Goal: Transaction & Acquisition: Purchase product/service

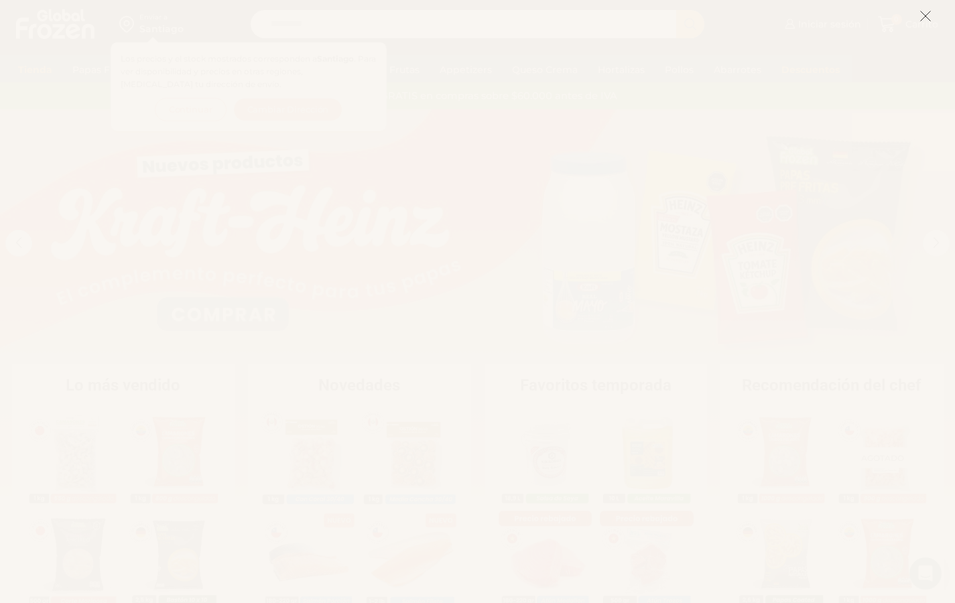
click at [925, 13] on icon at bounding box center [925, 16] width 12 height 12
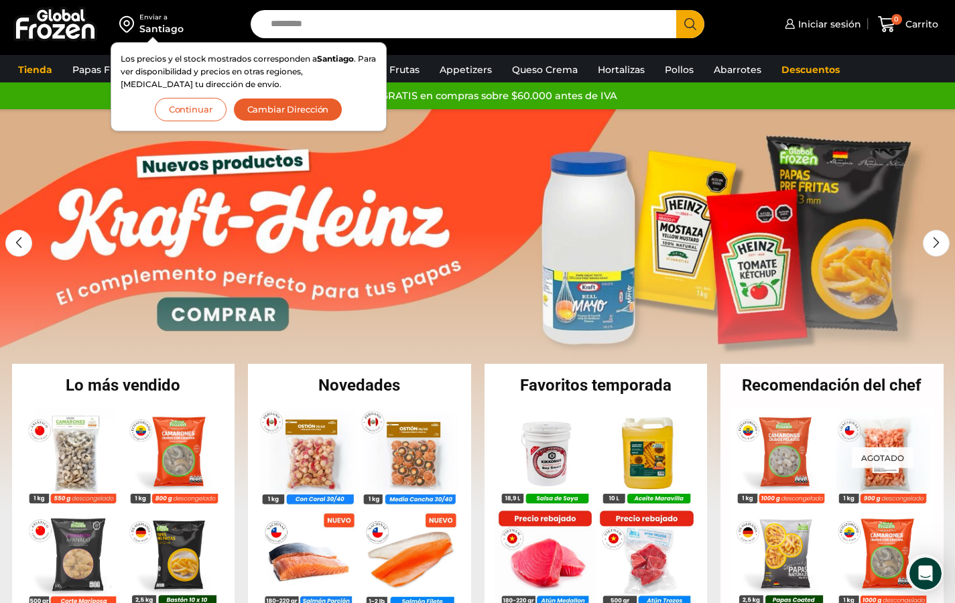
click at [322, 116] on button "Cambiar Dirección" at bounding box center [288, 109] width 110 height 23
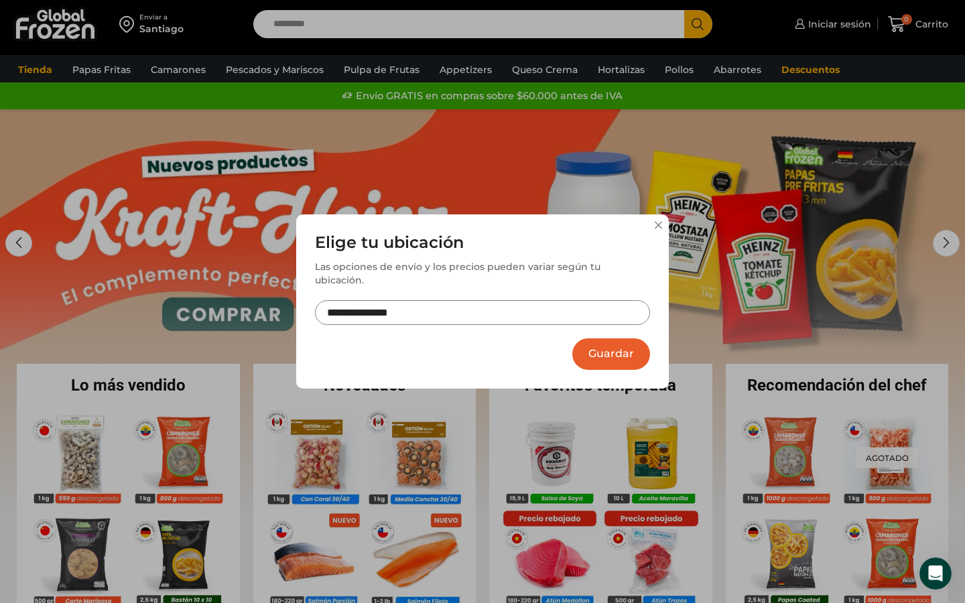
drag, startPoint x: 494, startPoint y: 339, endPoint x: 494, endPoint y: 328, distance: 11.4
click at [494, 336] on div "**********" at bounding box center [482, 301] width 373 height 175
click at [488, 310] on input "**********" at bounding box center [482, 312] width 335 height 25
click at [590, 338] on button "Guardar" at bounding box center [611, 353] width 78 height 31
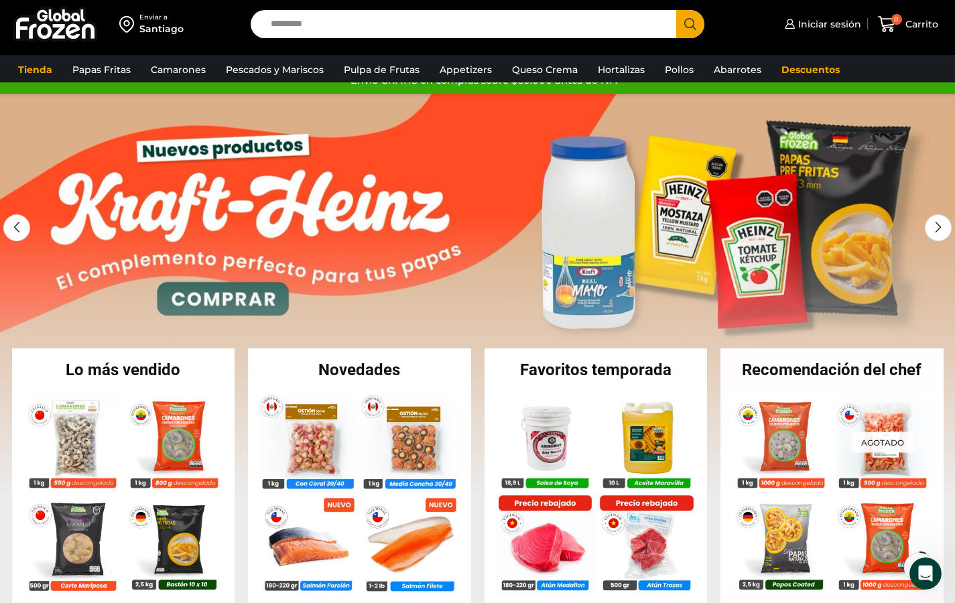
scroll to position [98, 0]
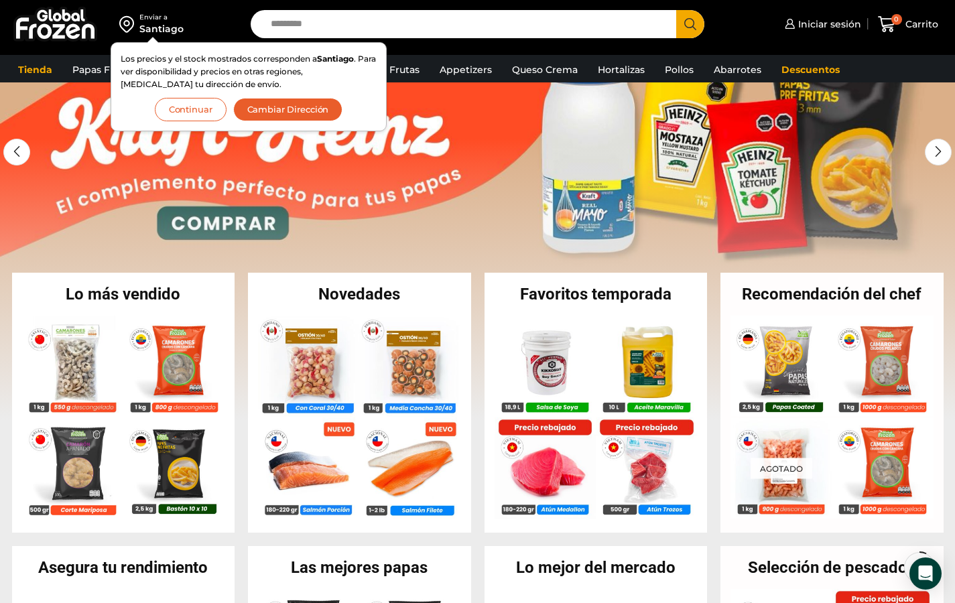
click at [453, 210] on link "1 / 2" at bounding box center [477, 219] width 955 height 402
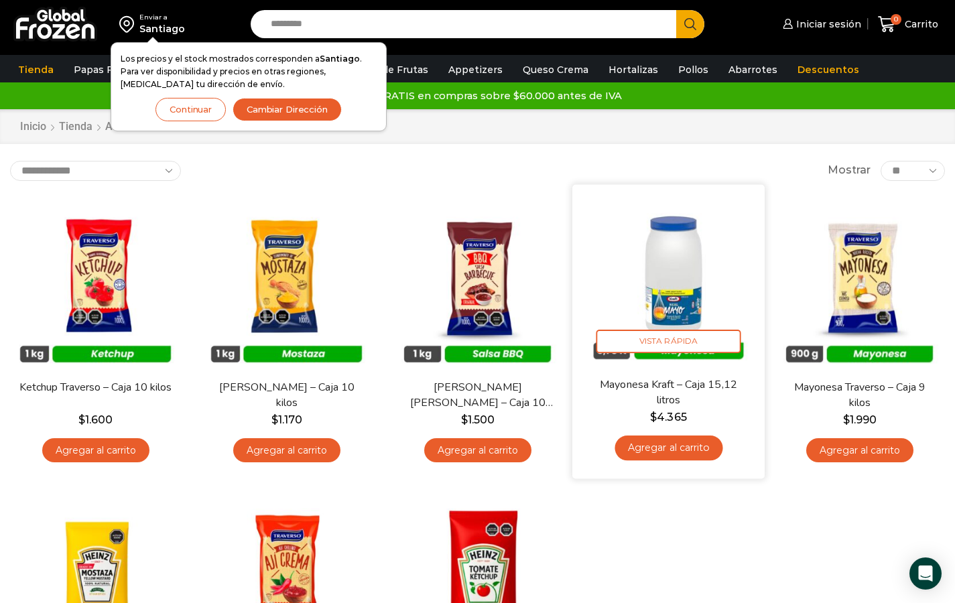
click at [669, 293] on img at bounding box center [668, 280] width 172 height 172
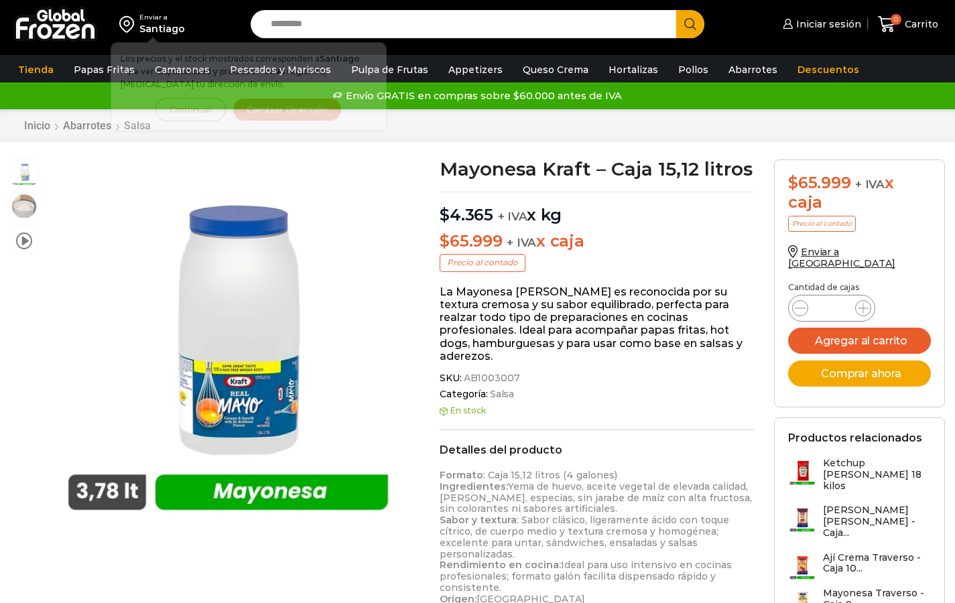
scroll to position [1, 0]
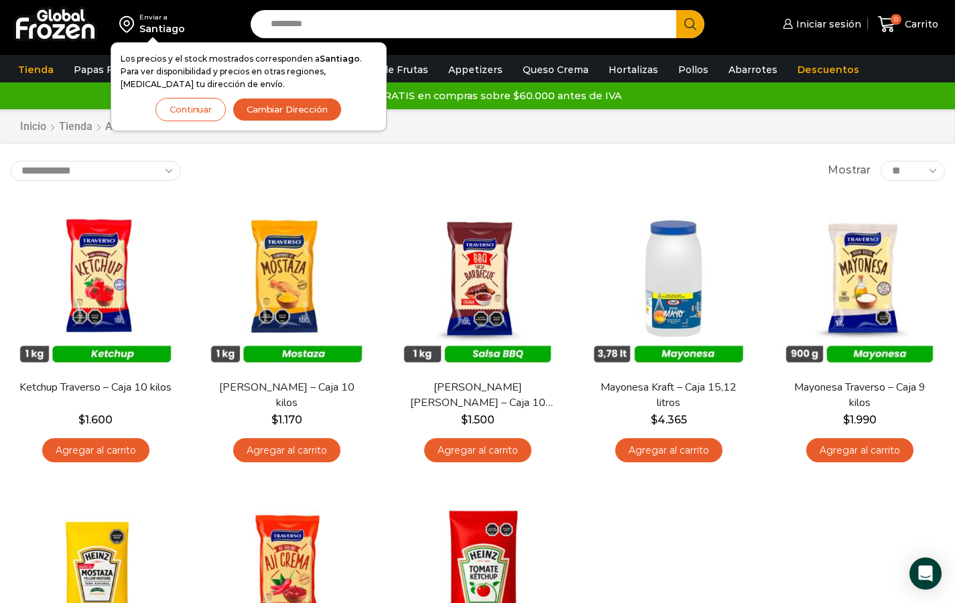
click at [279, 105] on button "Cambiar Dirección" at bounding box center [287, 109] width 109 height 23
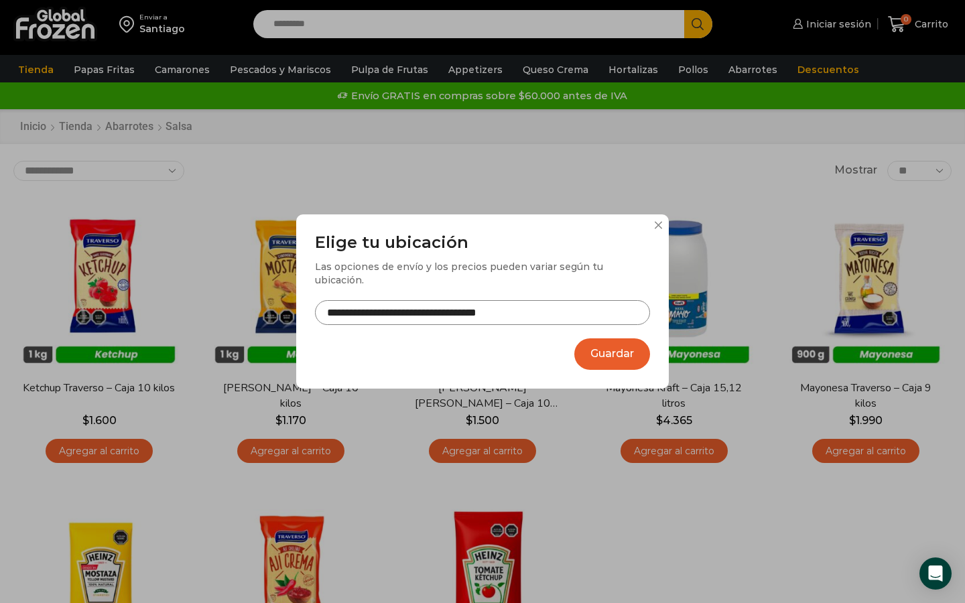
click at [659, 229] on button at bounding box center [658, 225] width 8 height 8
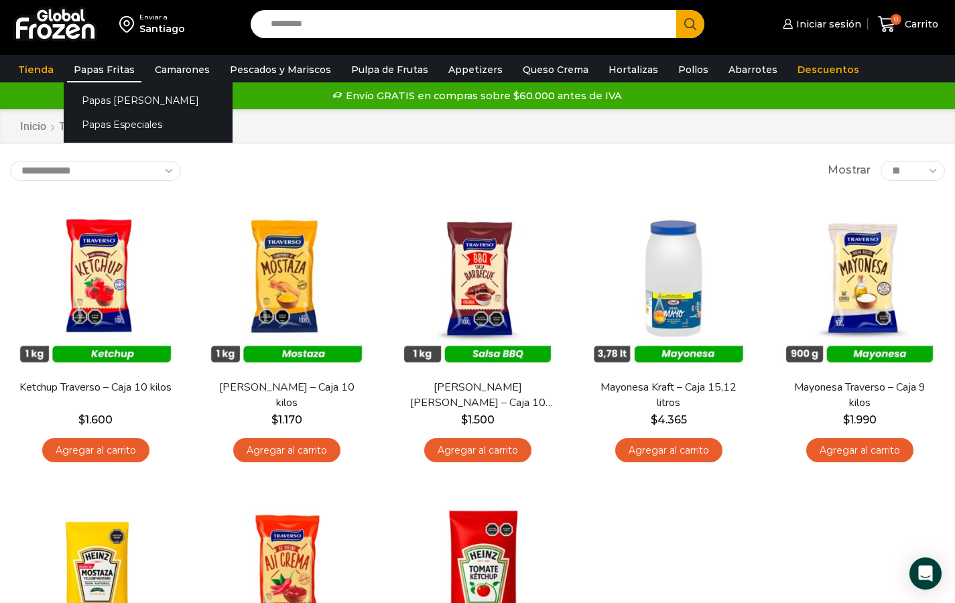
click at [114, 72] on link "Papas Fritas" at bounding box center [104, 69] width 74 height 25
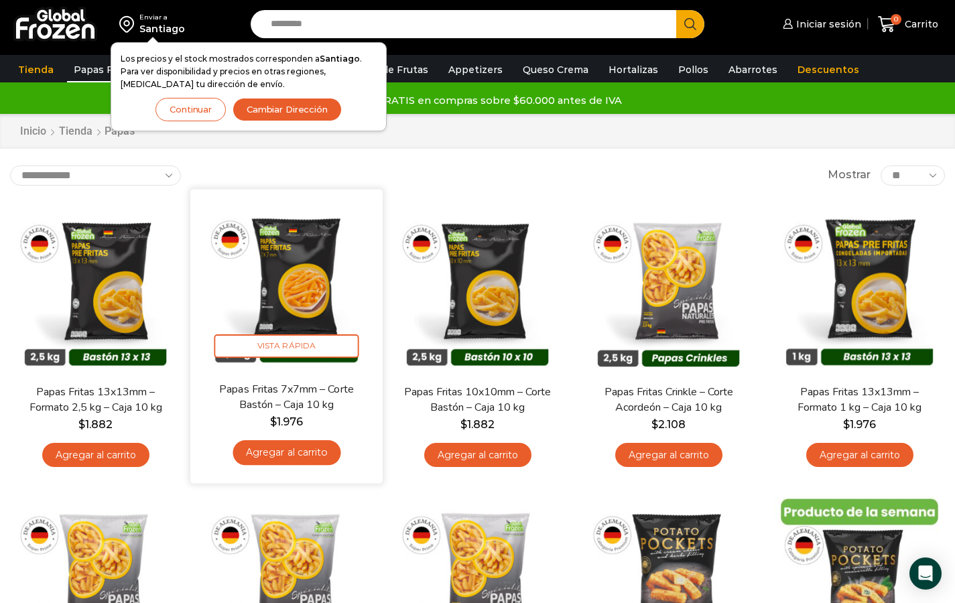
scroll to position [3, 0]
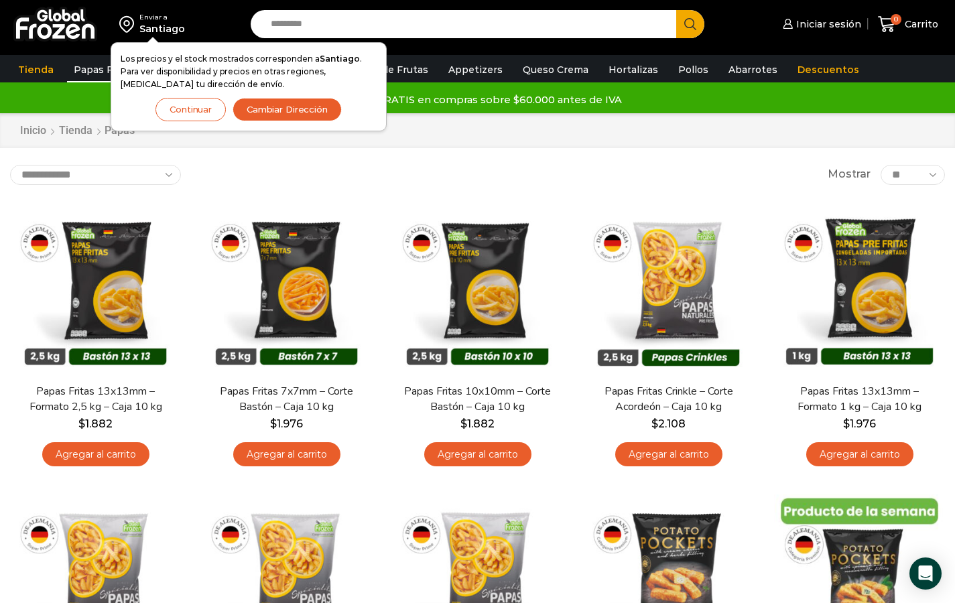
click at [170, 109] on button "Continuar" at bounding box center [190, 109] width 70 height 23
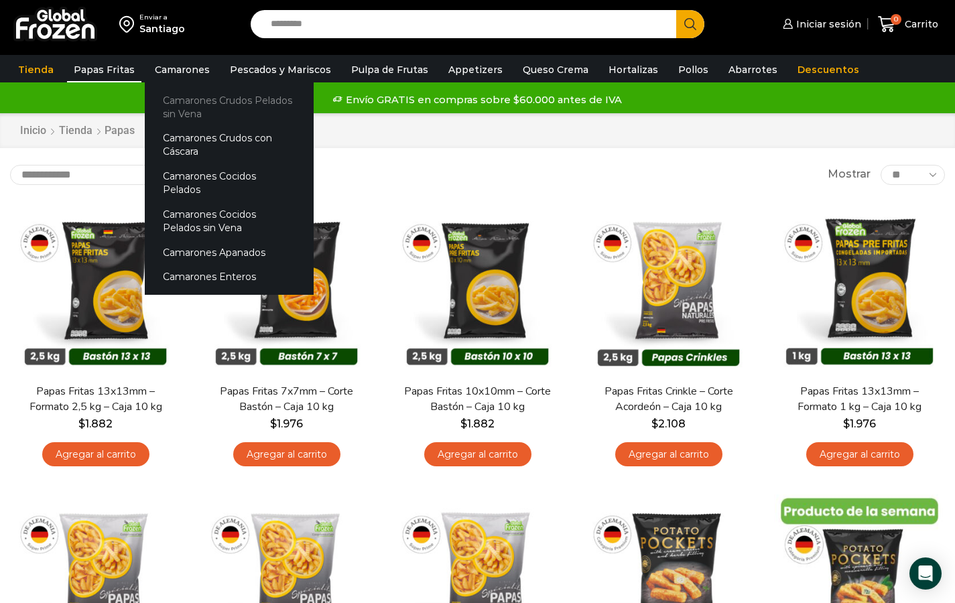
click at [177, 105] on link "Camarones Crudos Pelados sin Vena" at bounding box center [229, 107] width 169 height 38
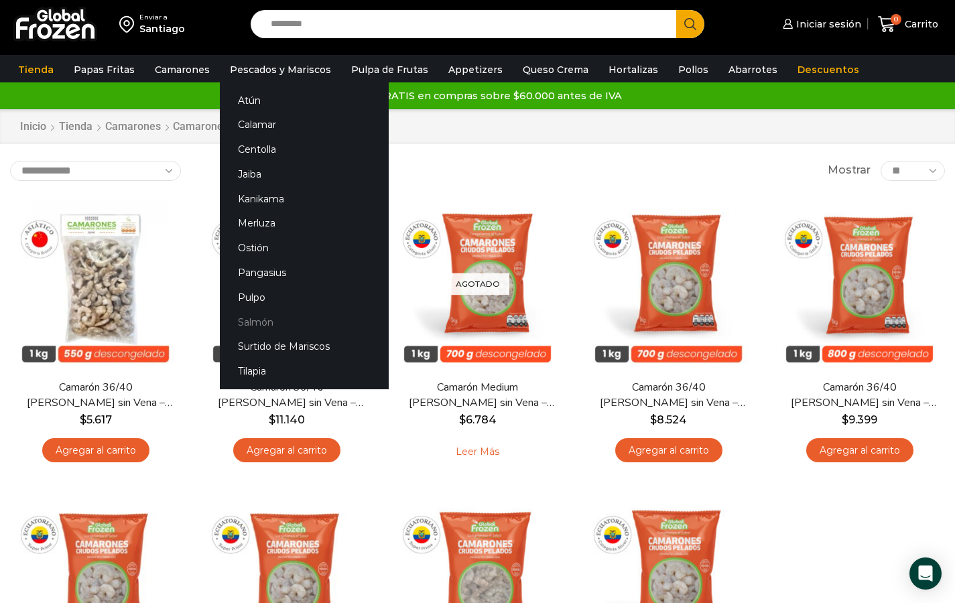
click at [263, 324] on link "Salmón" at bounding box center [304, 322] width 169 height 25
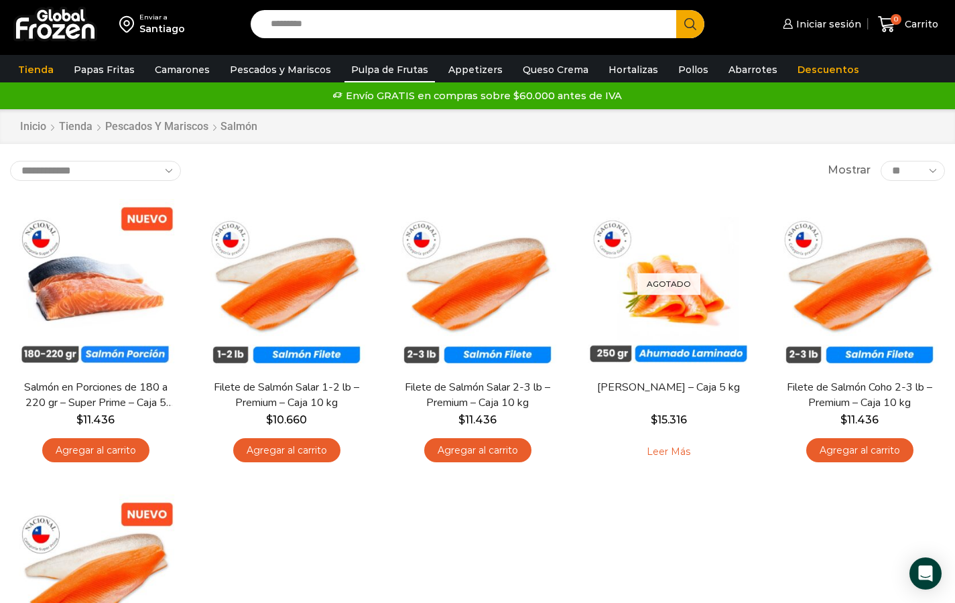
click at [407, 69] on link "Pulpa de Frutas" at bounding box center [389, 69] width 90 height 25
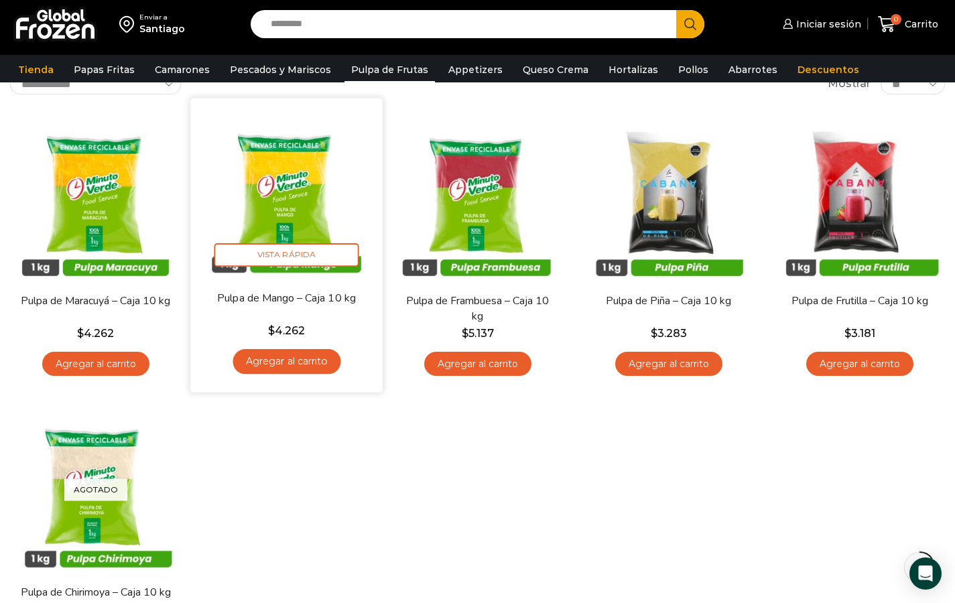
scroll to position [52, 0]
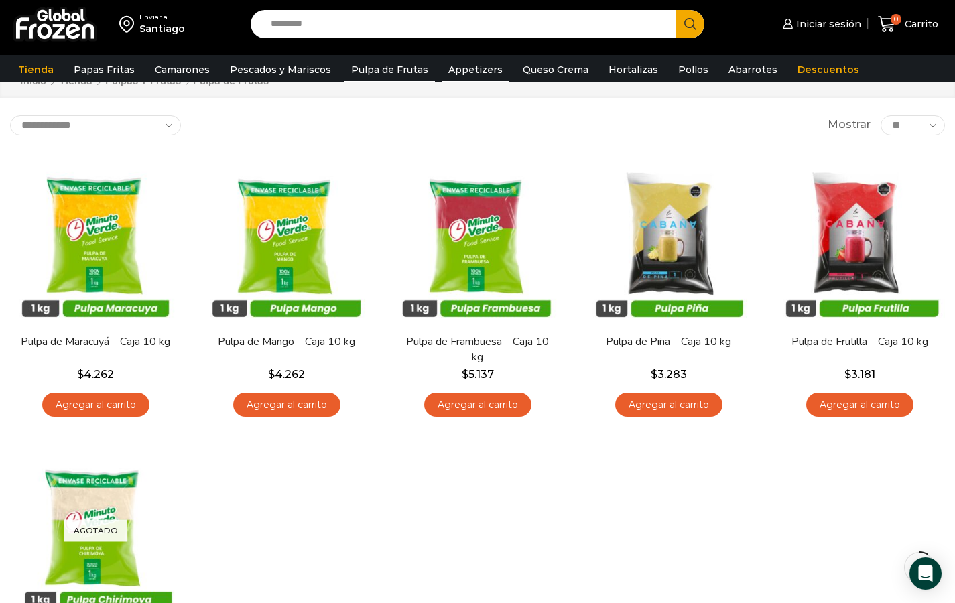
click at [469, 73] on link "Appetizers" at bounding box center [476, 69] width 68 height 25
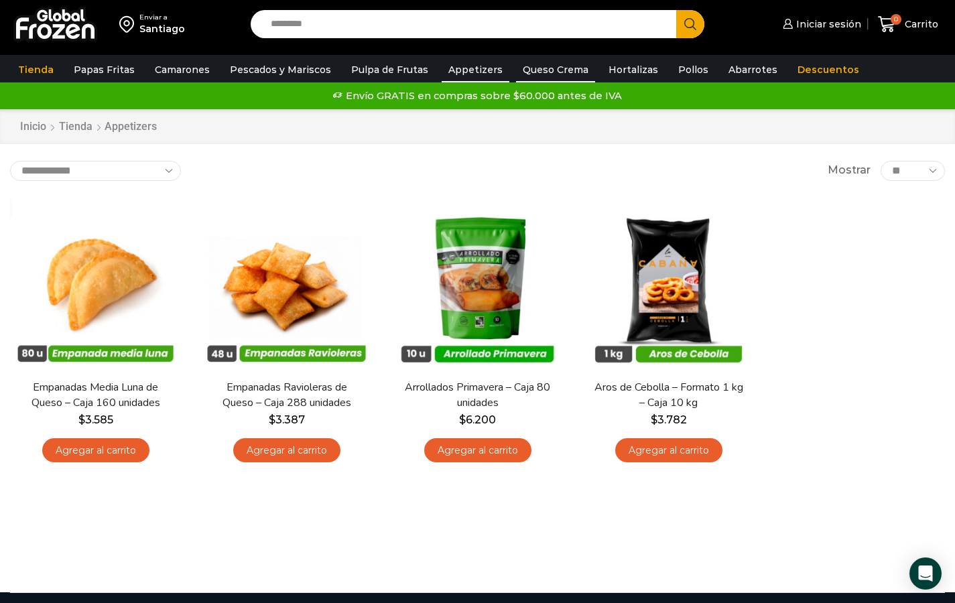
click at [521, 69] on link "Queso Crema" at bounding box center [555, 69] width 79 height 25
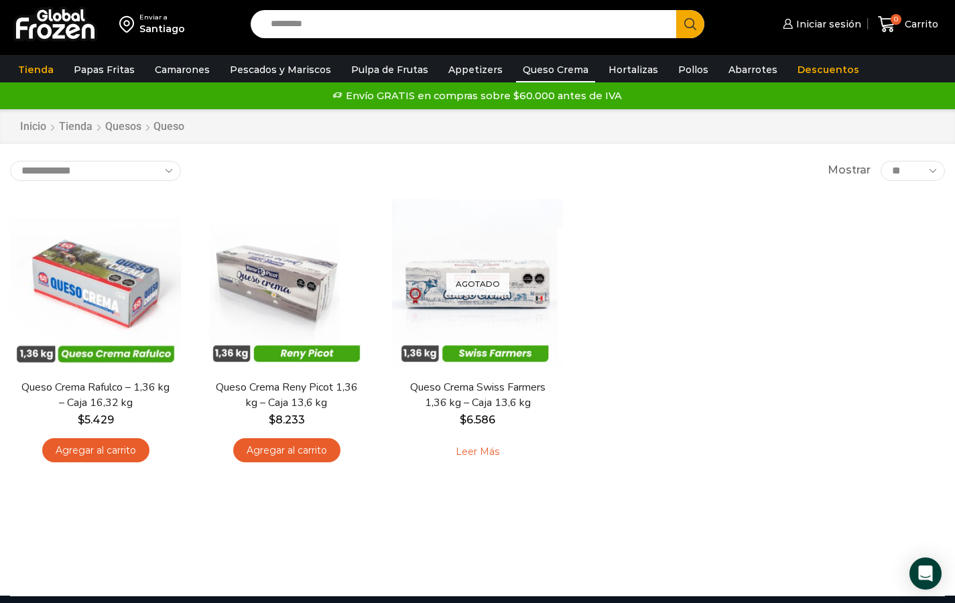
click at [605, 71] on link "Hortalizas" at bounding box center [633, 69] width 63 height 25
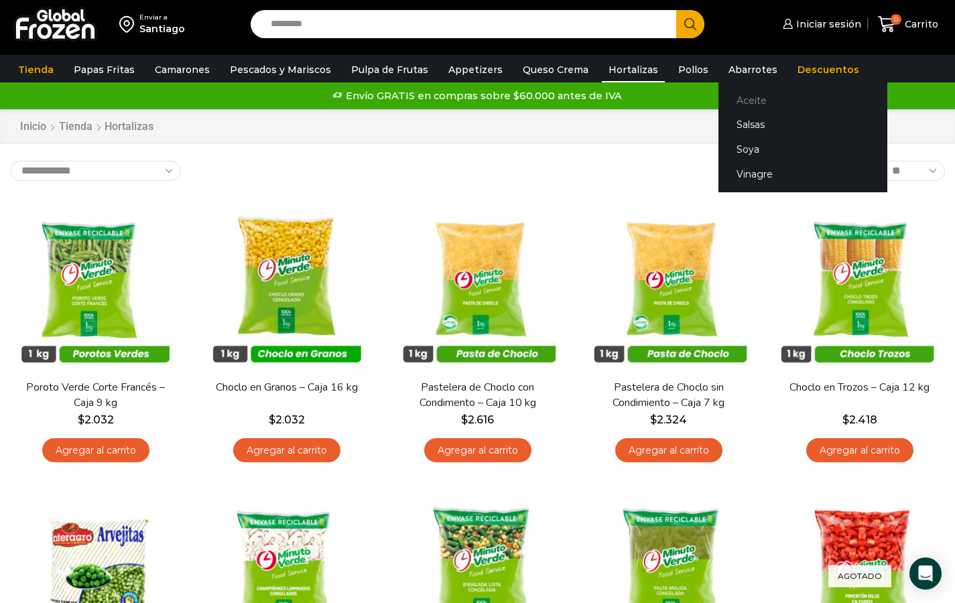
click at [720, 104] on link "Aceite" at bounding box center [802, 100] width 169 height 25
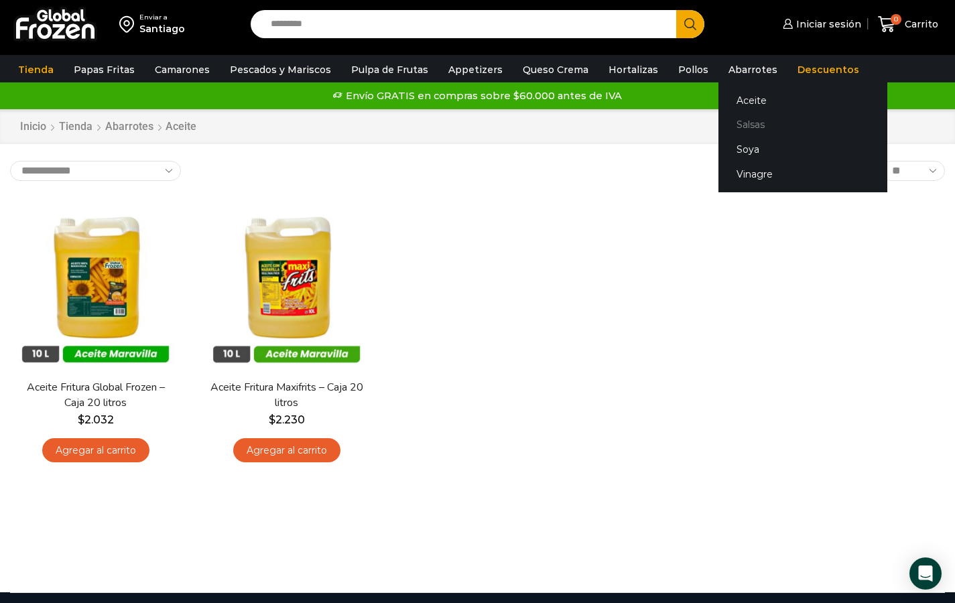
click at [725, 130] on link "Salsas" at bounding box center [802, 125] width 169 height 25
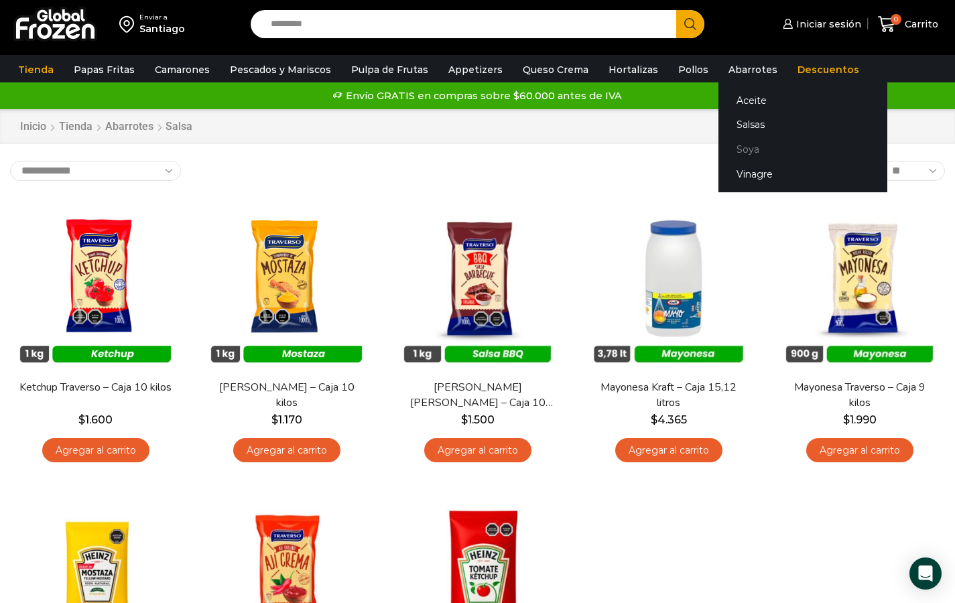
click at [735, 157] on link "Soya" at bounding box center [802, 149] width 169 height 25
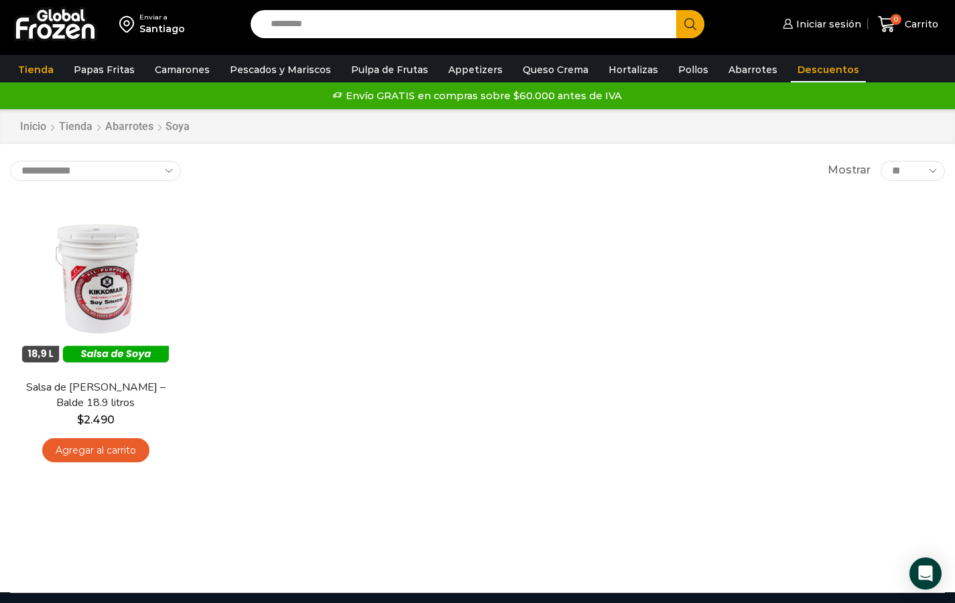
click at [808, 73] on link "Descuentos" at bounding box center [828, 69] width 75 height 25
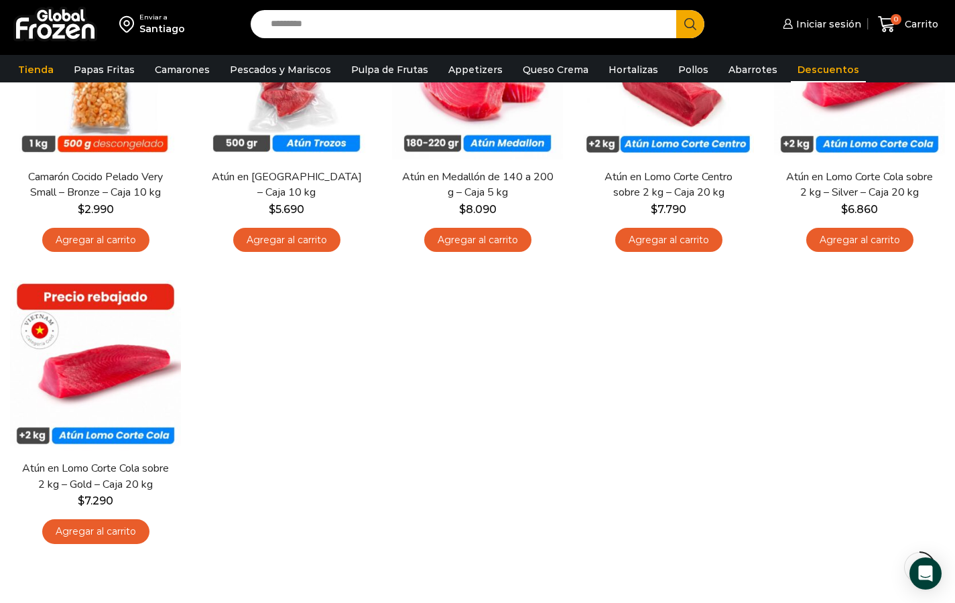
scroll to position [260, 0]
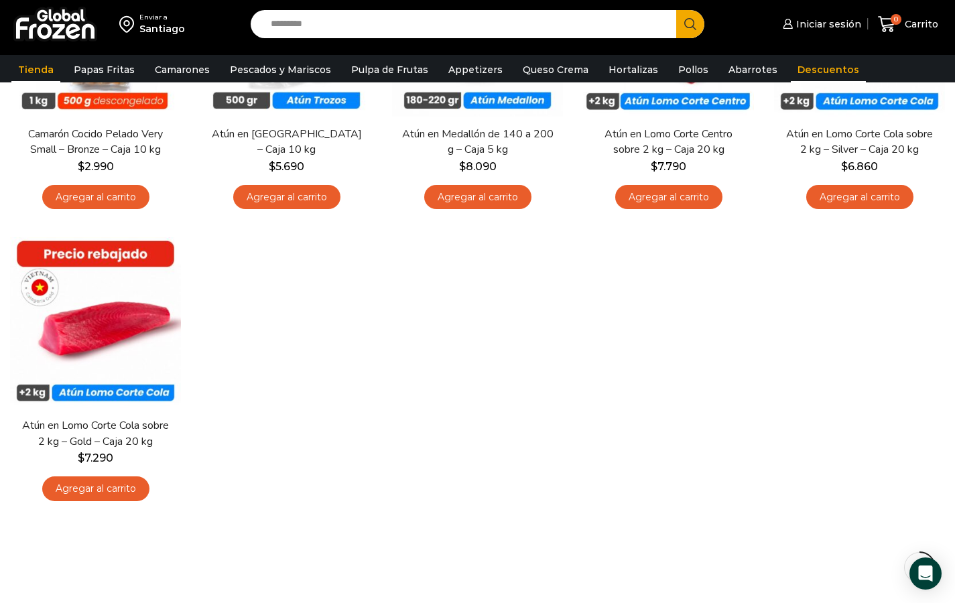
click at [47, 68] on link "Tienda" at bounding box center [35, 69] width 49 height 25
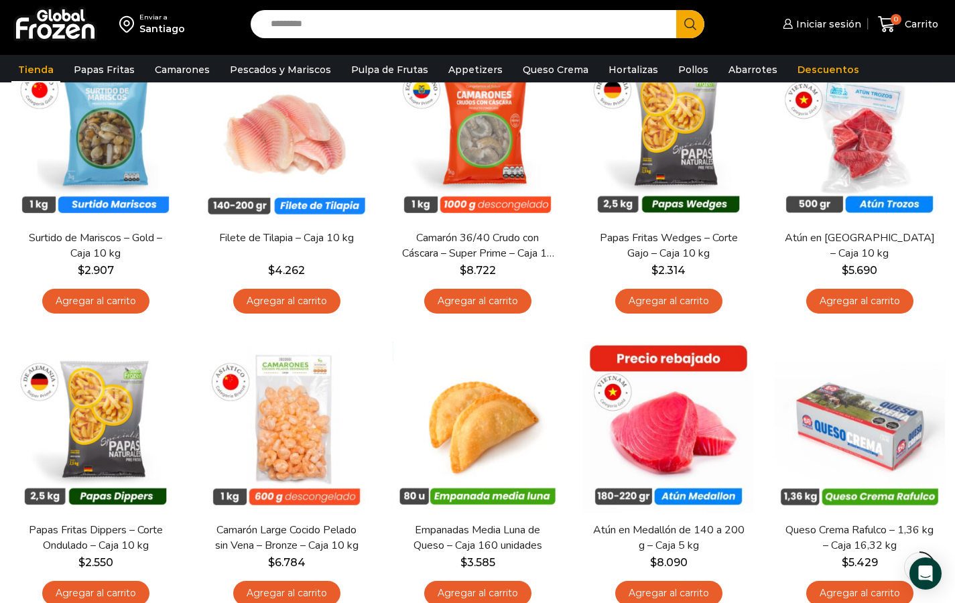
scroll to position [881, 0]
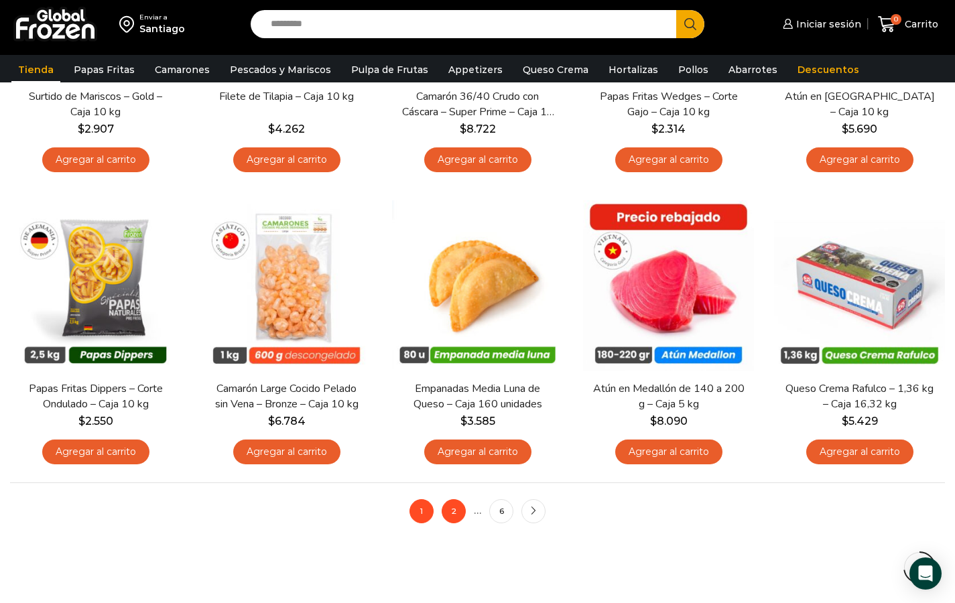
click at [451, 518] on link "2" at bounding box center [454, 511] width 24 height 24
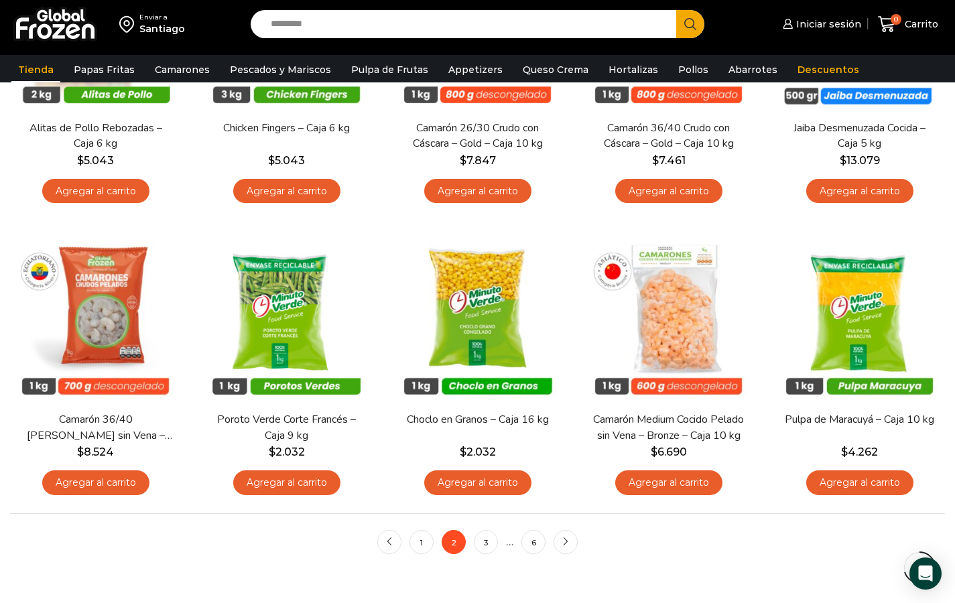
scroll to position [1012, 0]
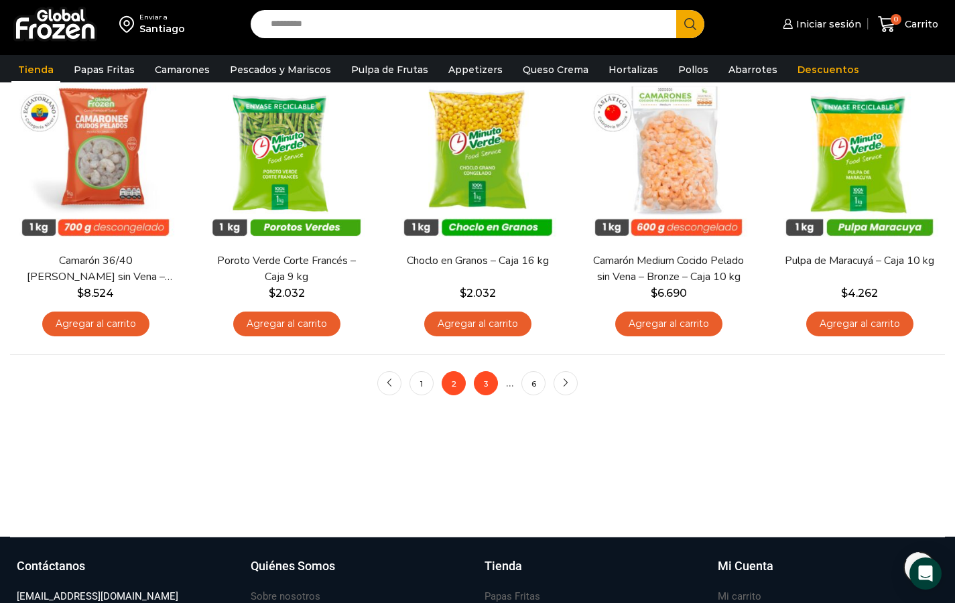
click at [495, 376] on link "3" at bounding box center [486, 383] width 24 height 24
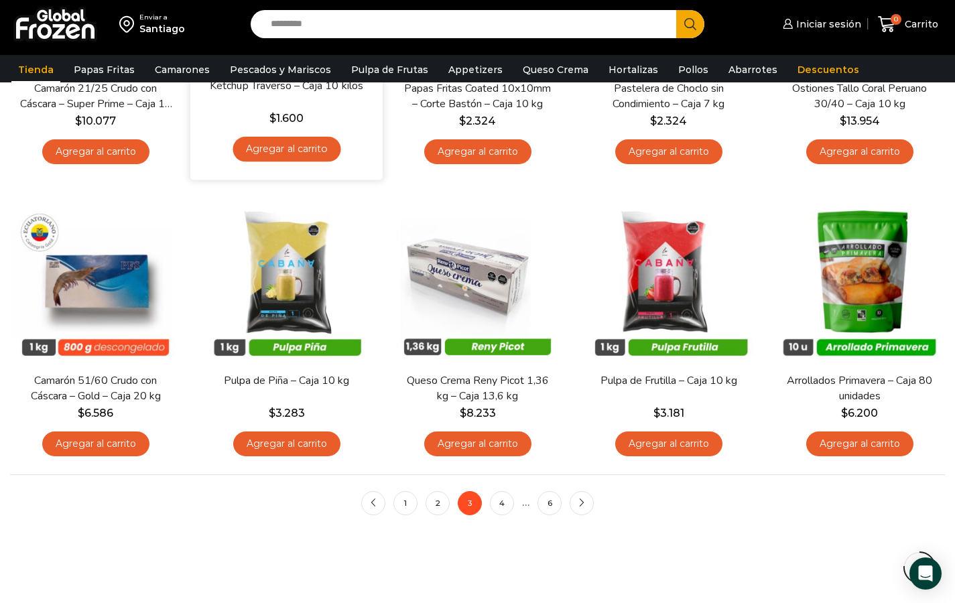
scroll to position [965, 0]
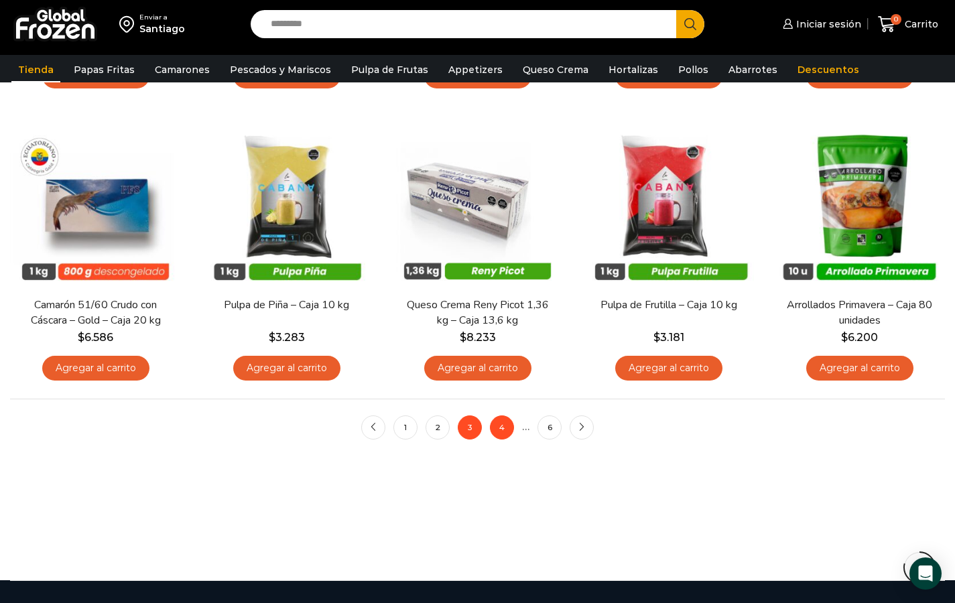
click at [504, 430] on link "4" at bounding box center [502, 427] width 24 height 24
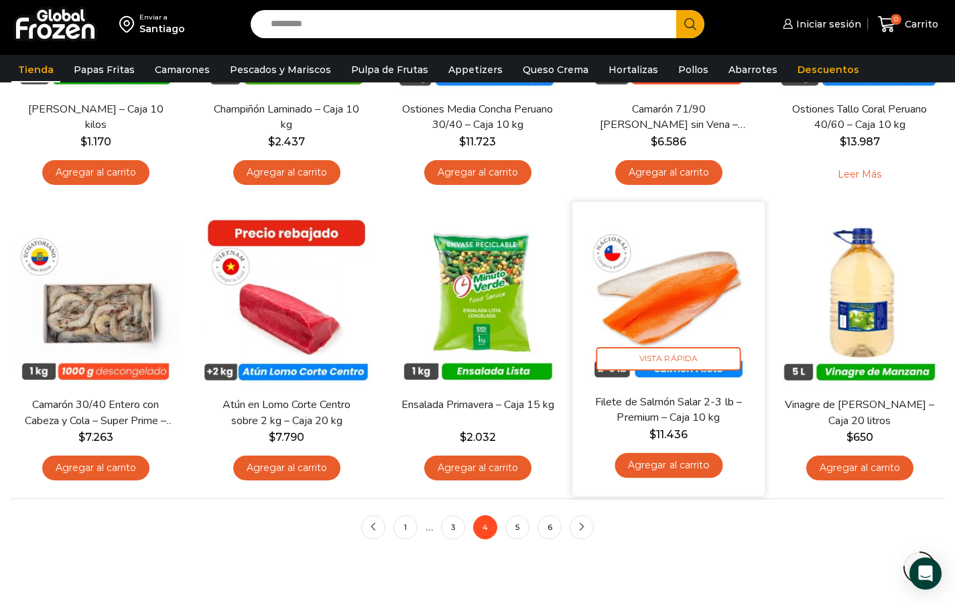
scroll to position [942, 0]
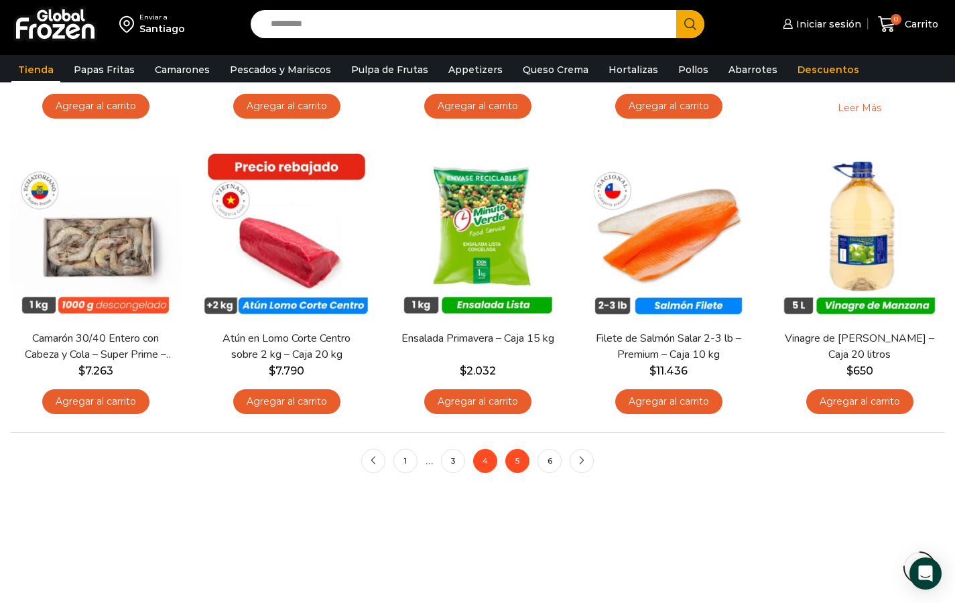
click at [510, 464] on link "5" at bounding box center [517, 461] width 24 height 24
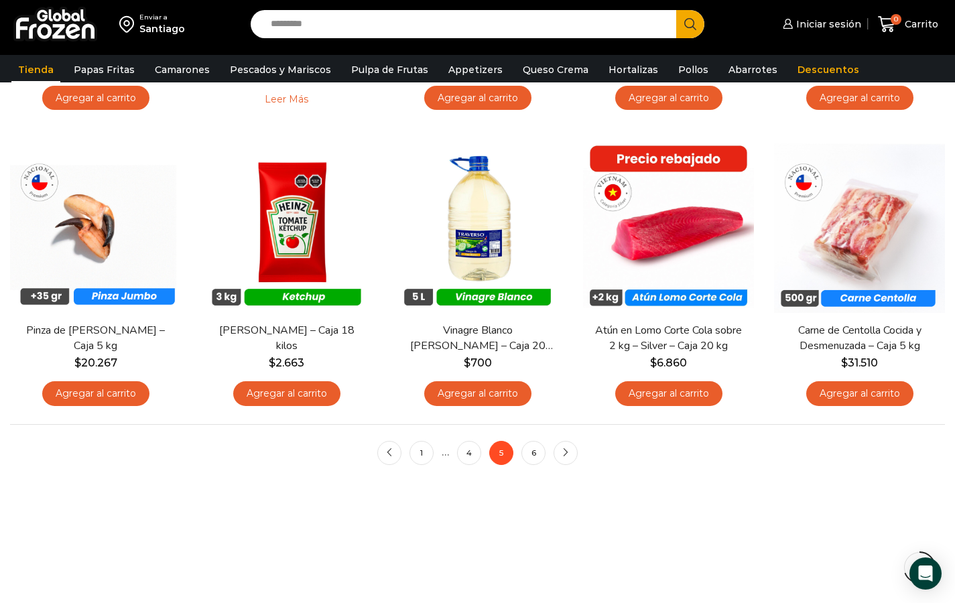
scroll to position [1009, 0]
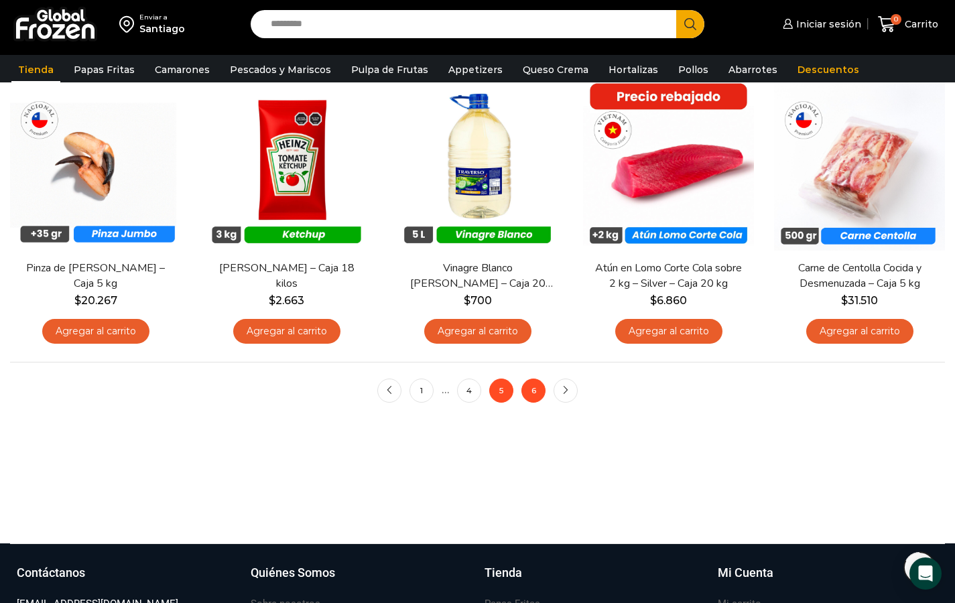
click at [531, 401] on link "6" at bounding box center [533, 391] width 24 height 24
